Goal: Navigation & Orientation: Go to known website

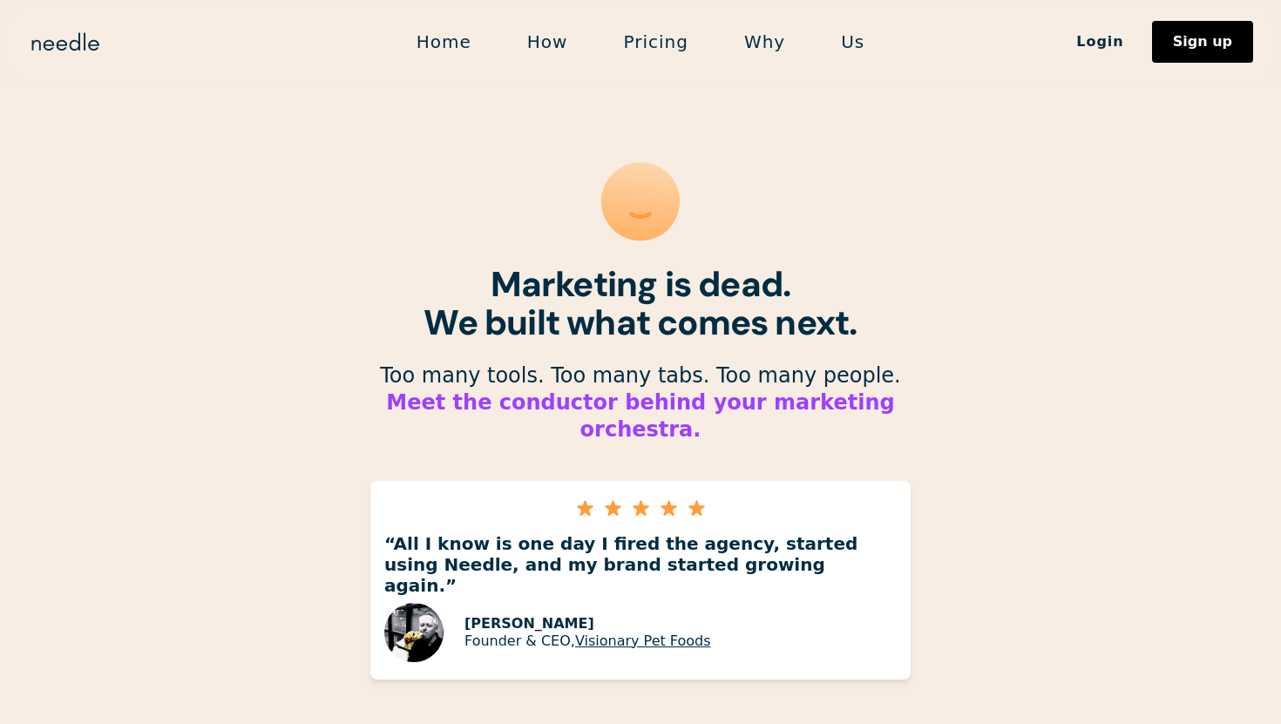
click at [469, 45] on link "Home" at bounding box center [444, 42] width 111 height 37
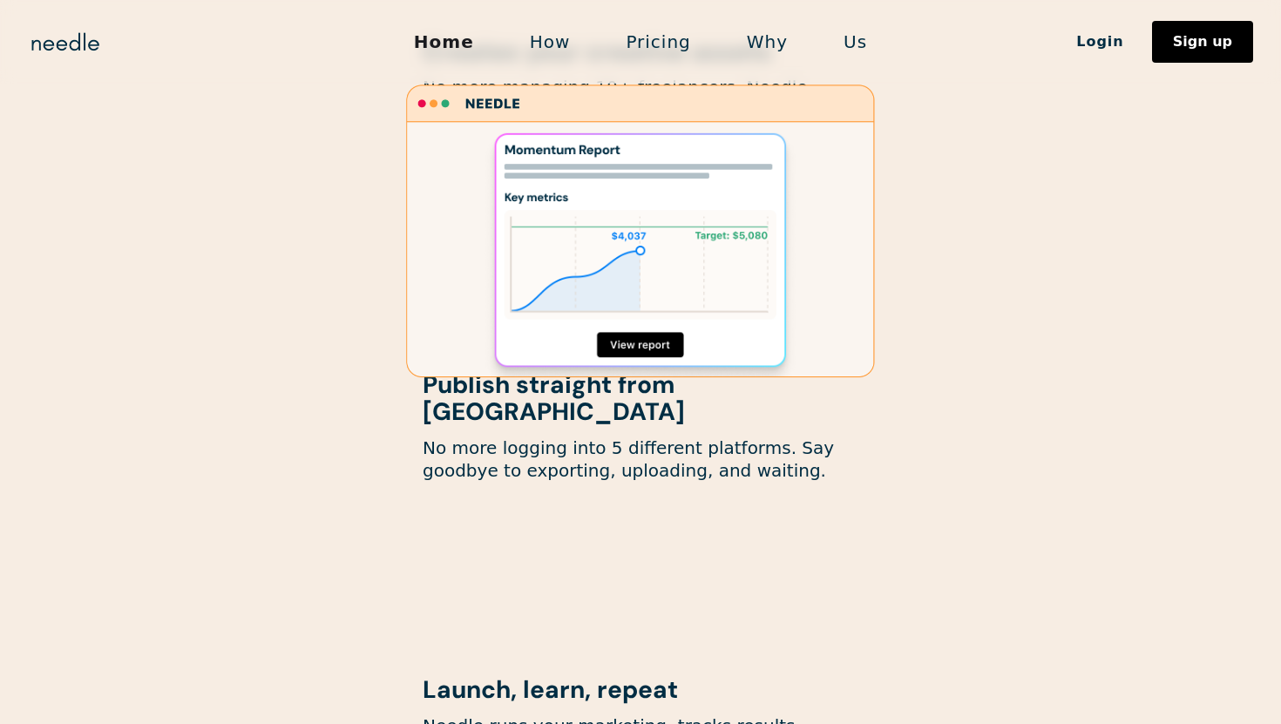
scroll to position [1558, 0]
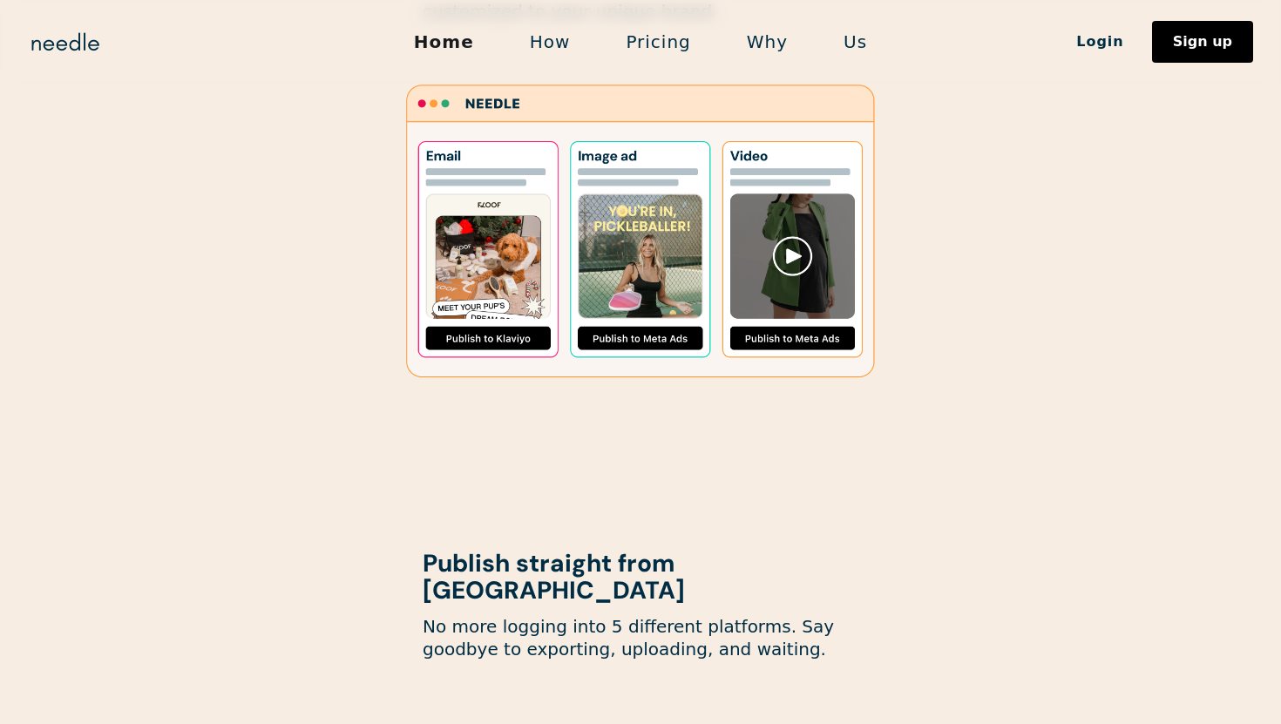
click at [761, 58] on link "Why" at bounding box center [767, 42] width 97 height 37
